Goal: Transaction & Acquisition: Purchase product/service

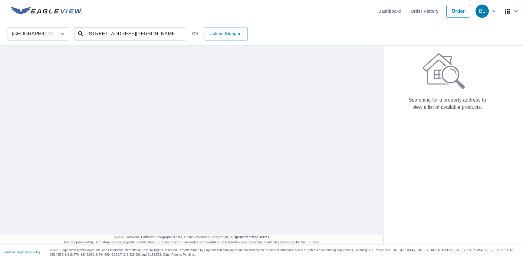
type input "[STREET_ADDRESS][PERSON_NAME]"
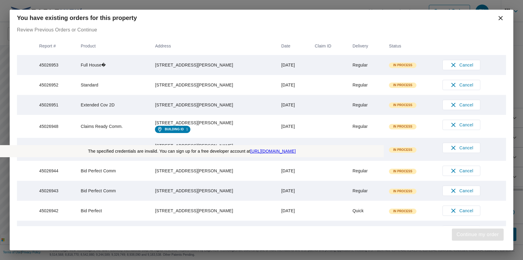
click at [476, 235] on span "Continue my order" at bounding box center [478, 235] width 42 height 8
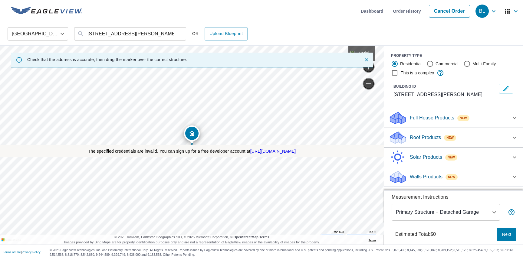
click at [426, 138] on p "Roof Products" at bounding box center [425, 137] width 31 height 7
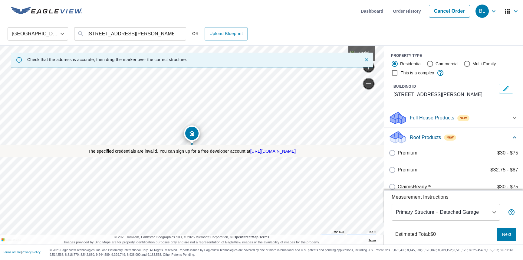
click at [458, 170] on label "Premium $32.75 - $87" at bounding box center [458, 170] width 121 height 7
click at [398, 170] on input "Premium $32.75 - $87" at bounding box center [393, 170] width 9 height 7
checkbox input "true"
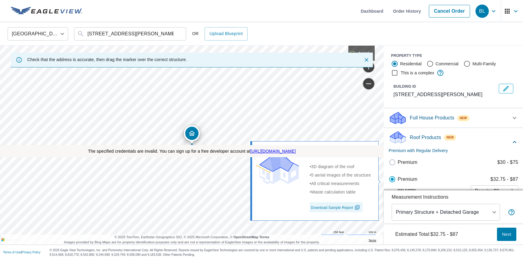
click at [507, 234] on span "Next" at bounding box center [507, 235] width 10 height 8
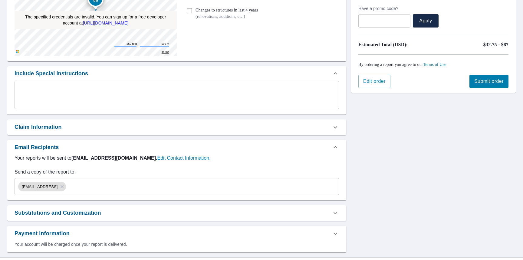
scroll to position [114, 0]
